Goal: Information Seeking & Learning: Learn about a topic

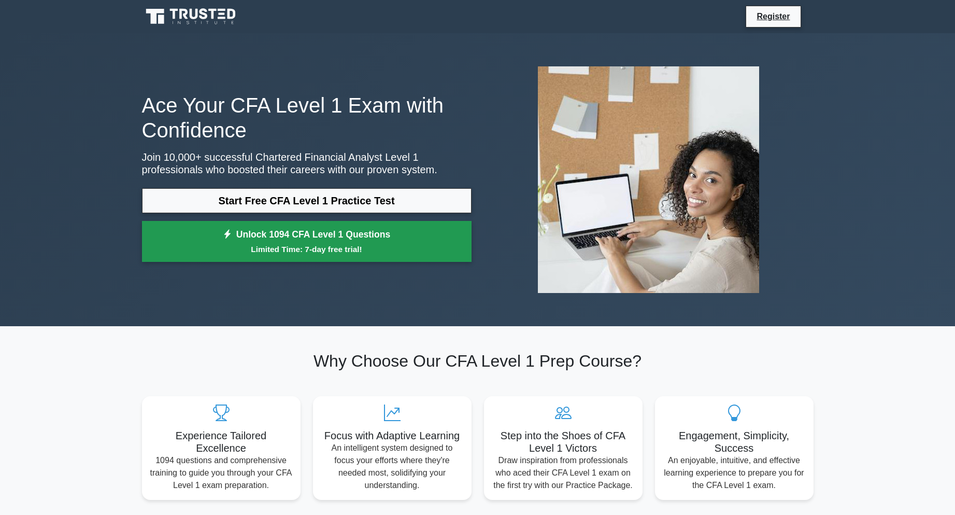
click at [366, 249] on small "Limited Time: 7-day free trial!" at bounding box center [307, 249] width 304 height 12
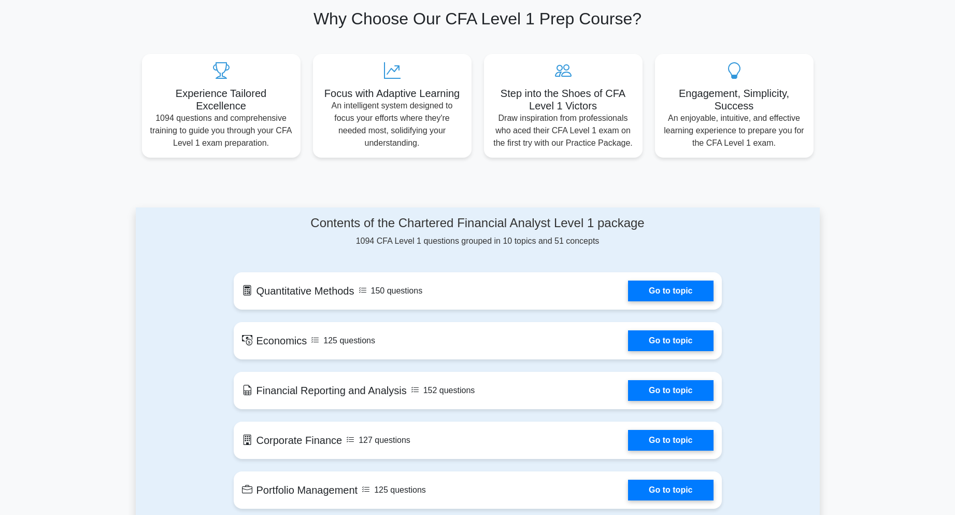
scroll to position [467, 0]
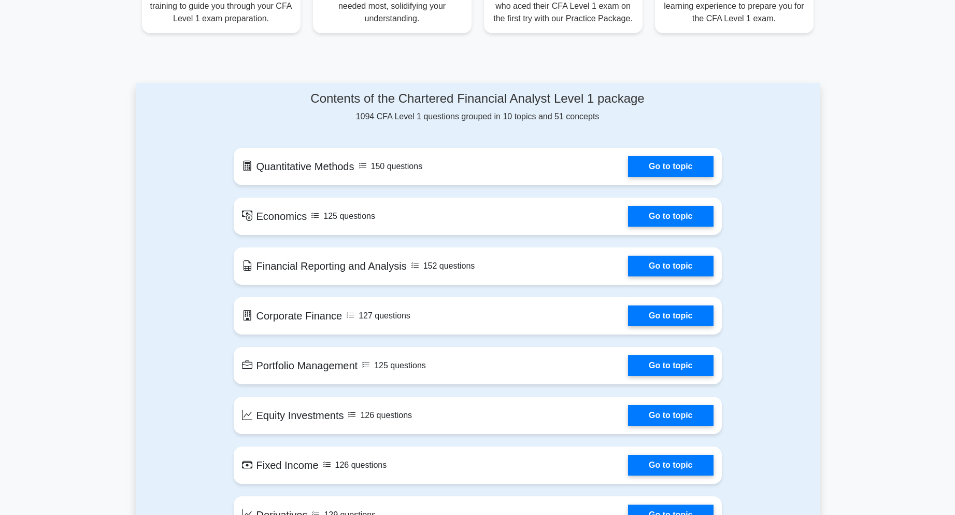
click at [487, 190] on div "Contents of the Chartered Financial Analyst Level 1 package 1094 CFA Level 1 qu…" at bounding box center [478, 368] width 501 height 571
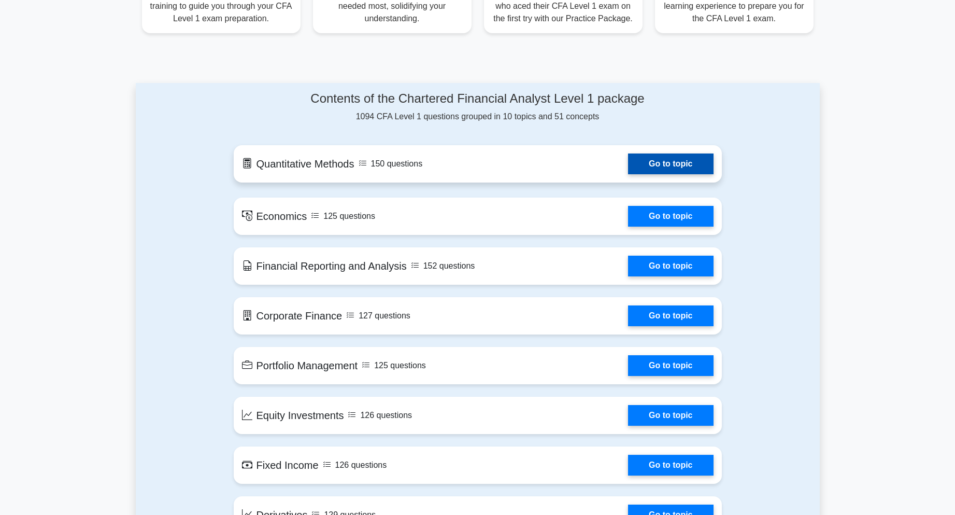
click at [628, 174] on link "Go to topic" at bounding box center [670, 163] width 85 height 21
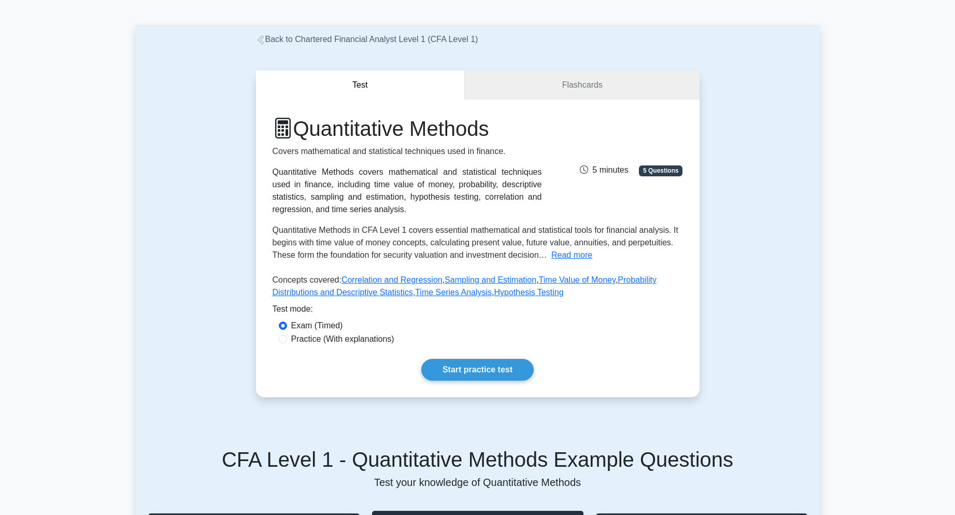
scroll to position [52, 0]
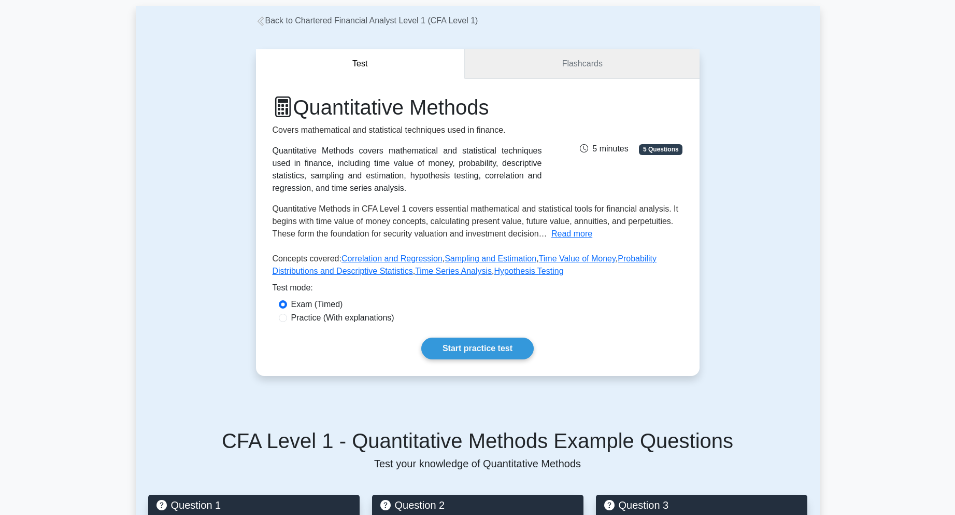
click at [582, 77] on link "Flashcards" at bounding box center [582, 64] width 234 height 30
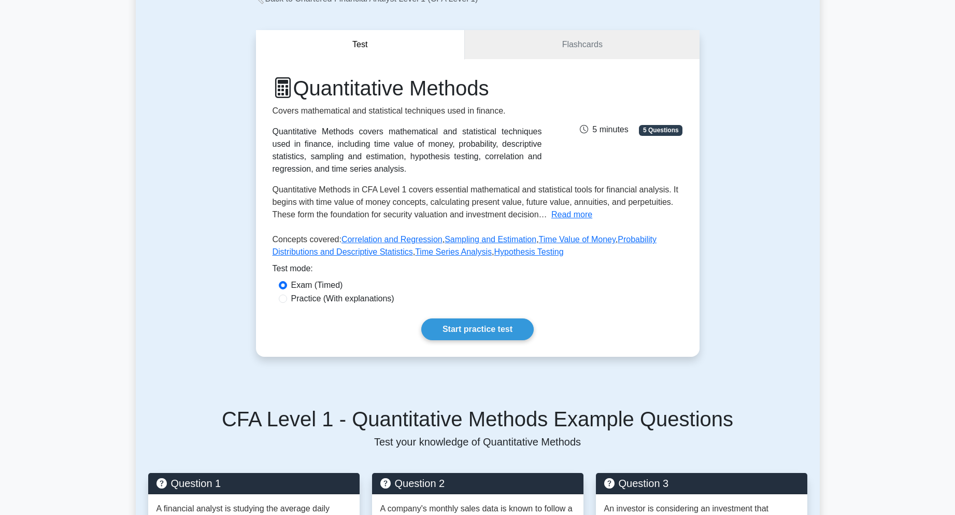
scroll to position [0, 0]
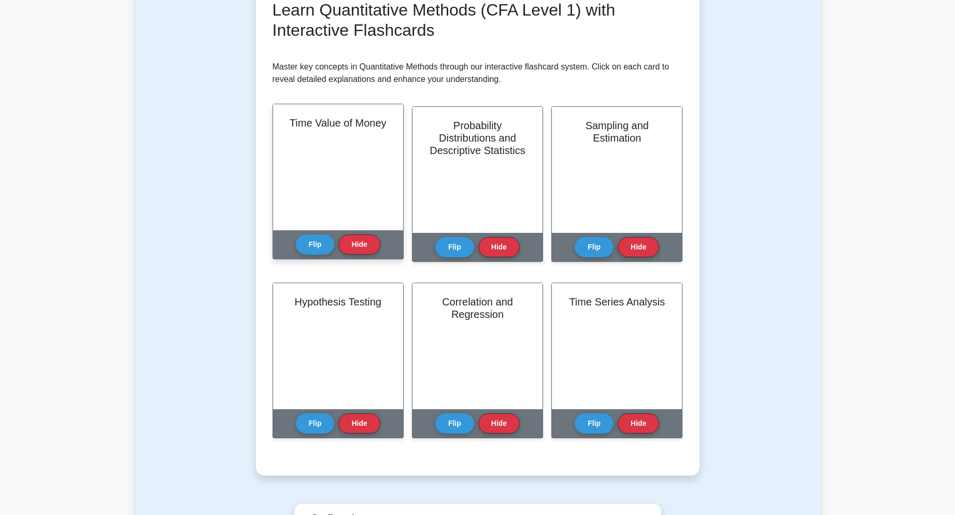
scroll to position [156, 0]
click at [312, 243] on button "Flip" at bounding box center [315, 243] width 39 height 20
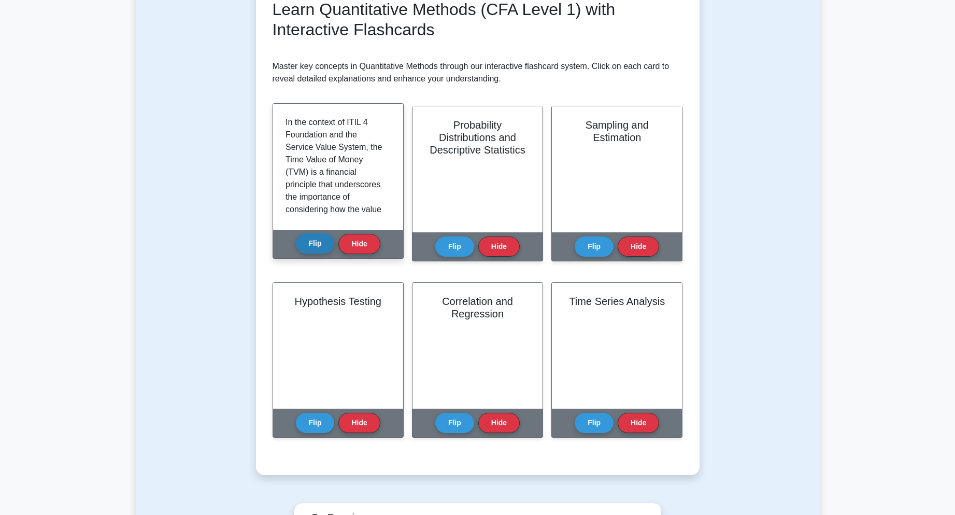
click at [312, 243] on button "Flip" at bounding box center [315, 243] width 39 height 20
